Goal: Find specific page/section: Find specific page/section

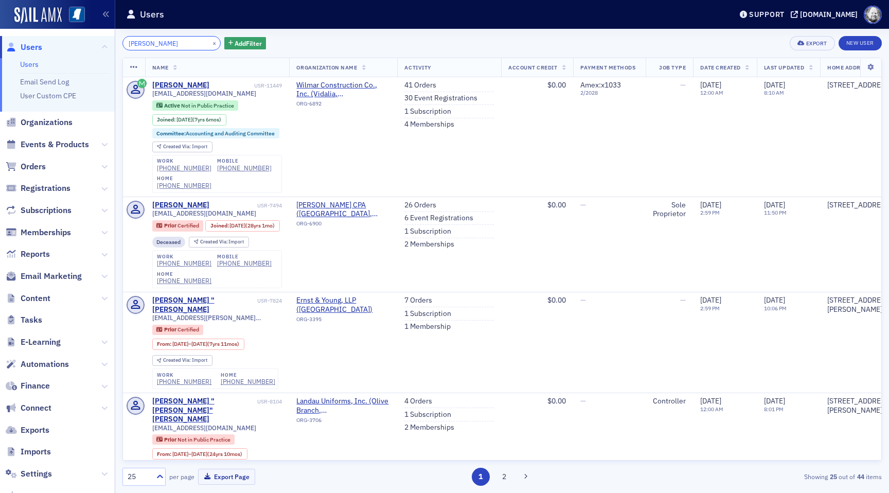
drag, startPoint x: 173, startPoint y: 43, endPoint x: 92, endPoint y: 43, distance: 81.2
click at [89, 43] on div "Prod Users Users Email Send Log User Custom CPE Organizations Events & Products…" at bounding box center [444, 246] width 889 height 493
paste input "[EMAIL_ADDRESS][DOMAIN_NAME]"
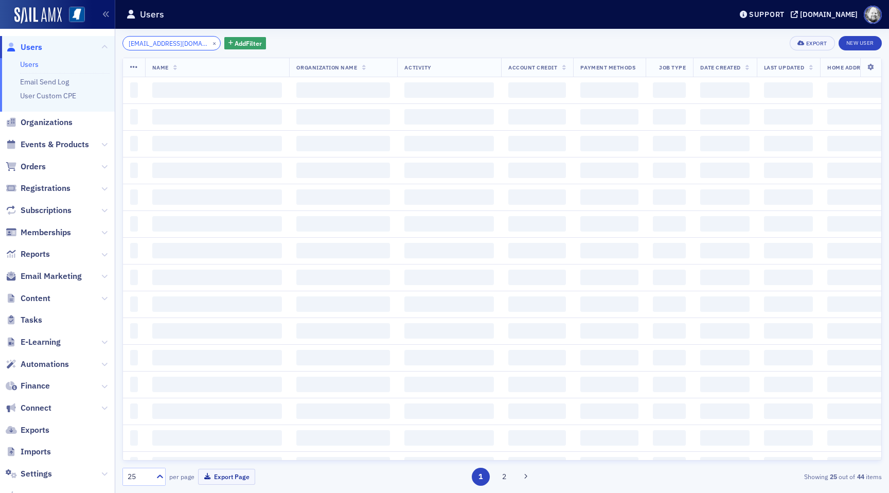
scroll to position [0, 2]
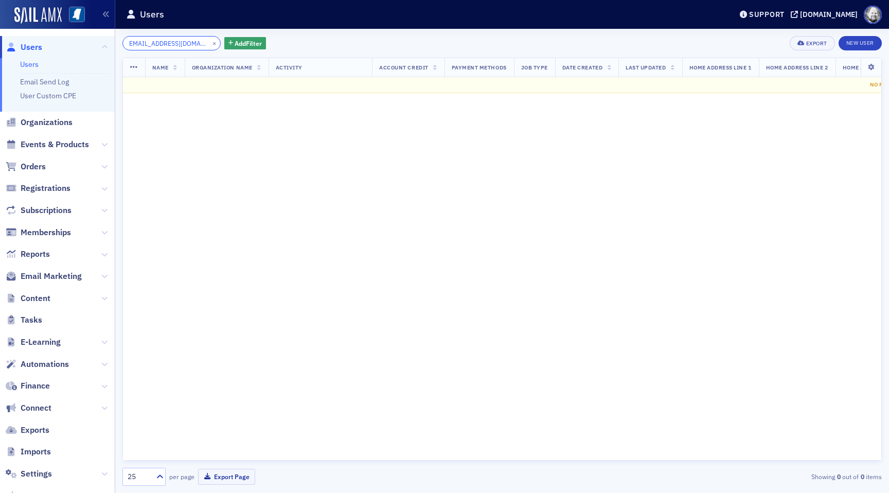
type input "[EMAIL_ADDRESS][DOMAIN_NAME]"
click at [210, 44] on button "×" at bounding box center [214, 42] width 9 height 9
